Goal: Navigation & Orientation: Find specific page/section

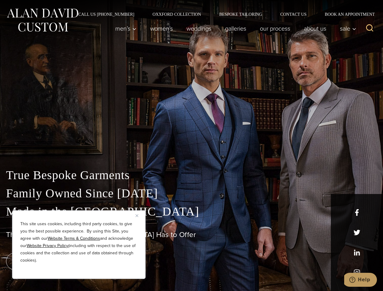
click at [191, 146] on div "True Bespoke Garments Family Owned Since [DATE] Made in [GEOGRAPHIC_DATA] The B…" at bounding box center [191, 213] width 383 height 155
click at [139, 216] on button "Close" at bounding box center [138, 215] width 7 height 7
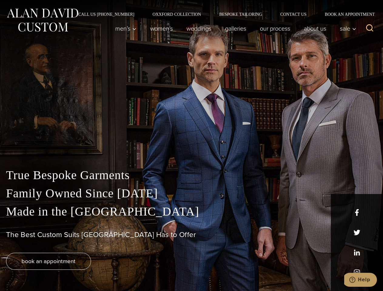
click at [79, 271] on div "True Bespoke Garments Family Owned Since [DATE] Made in [GEOGRAPHIC_DATA] The B…" at bounding box center [191, 228] width 383 height 125
click at [370, 28] on icon "Search" at bounding box center [369, 28] width 9 height 9
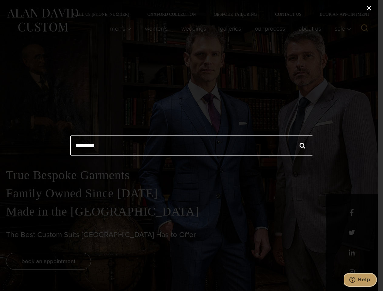
click at [355, 280] on icon "Help" at bounding box center [352, 280] width 6 height 6
